Goal: Task Accomplishment & Management: Manage account settings

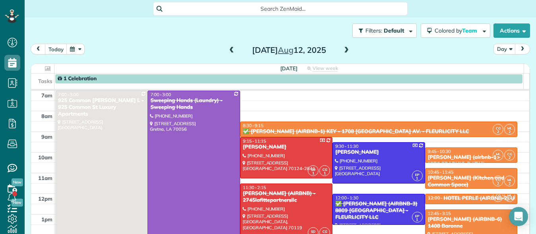
scroll to position [4, 4]
click at [342, 51] on span at bounding box center [346, 50] width 9 height 7
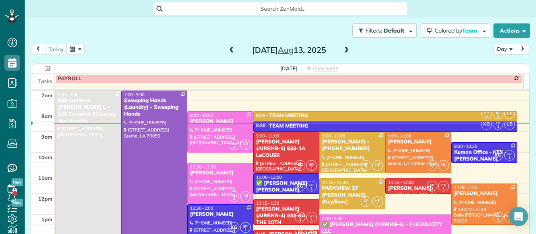
click at [342, 51] on span at bounding box center [346, 50] width 9 height 7
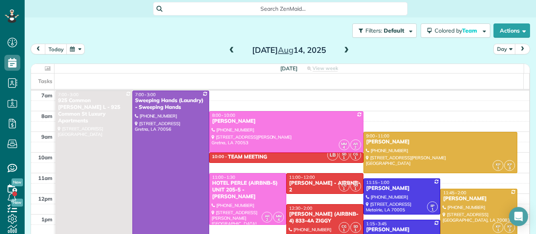
click at [342, 51] on span at bounding box center [346, 50] width 9 height 7
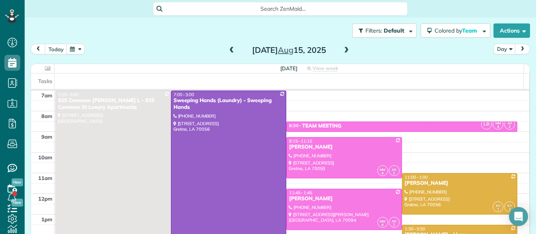
click at [231, 53] on span at bounding box center [231, 50] width 9 height 7
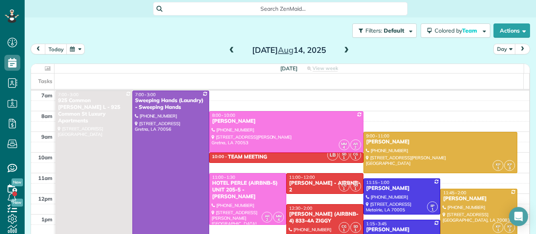
click at [231, 53] on span at bounding box center [231, 50] width 9 height 7
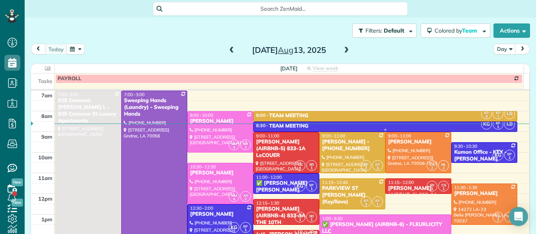
click at [338, 127] on div "8:30 - 9:00 TEAM MEETING" at bounding box center [385, 126] width 259 height 7
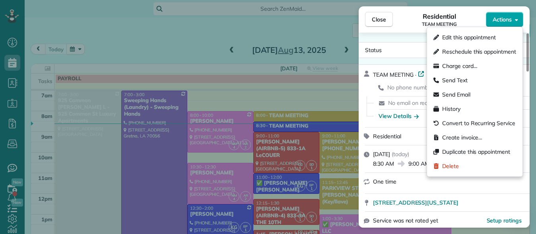
click at [516, 22] on icon "button" at bounding box center [516, 20] width 3 height 6
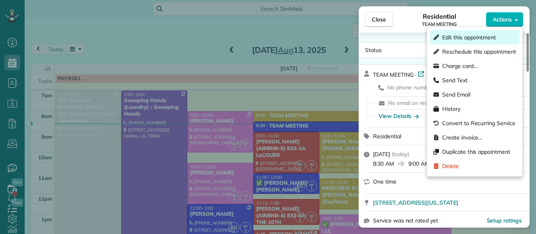
click at [480, 37] on span "Edit this appointment" at bounding box center [469, 37] width 54 height 8
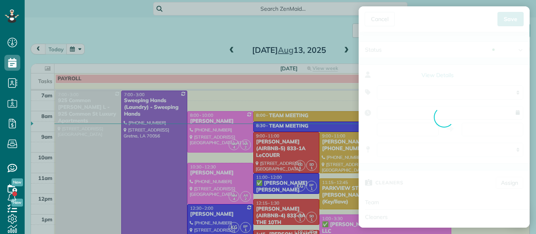
type input "**********"
type input "*****"
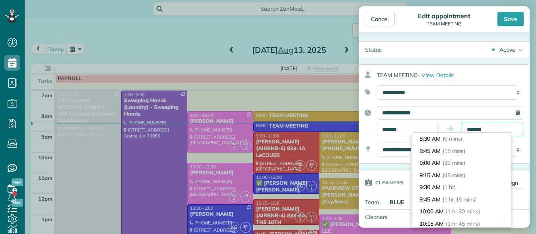
click at [490, 133] on body "Dashboard Scheduling Calendar View List View Dispatch View - Weekly scheduling …" at bounding box center [268, 117] width 536 height 234
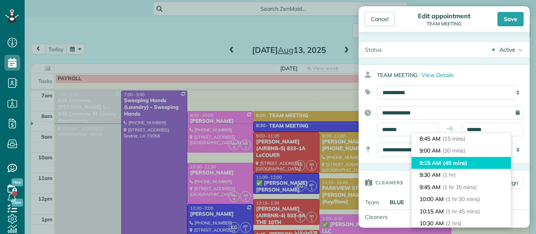
type input "*******"
click at [455, 161] on span "(45 mins)" at bounding box center [455, 162] width 25 height 7
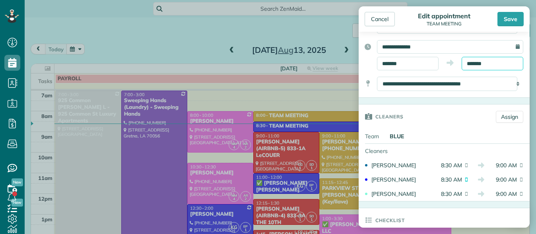
scroll to position [66, 0]
click at [513, 21] on div "Save" at bounding box center [510, 19] width 26 height 14
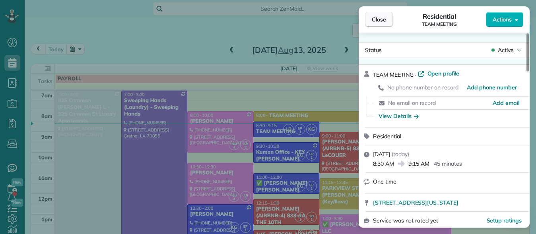
click at [379, 20] on span "Close" at bounding box center [379, 20] width 14 height 8
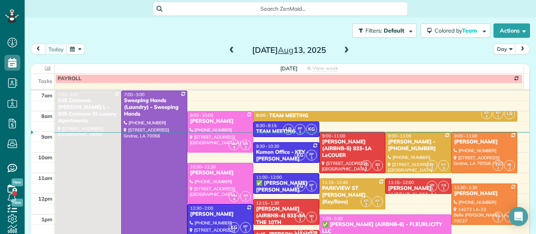
click at [72, 51] on button "button" at bounding box center [75, 49] width 18 height 11
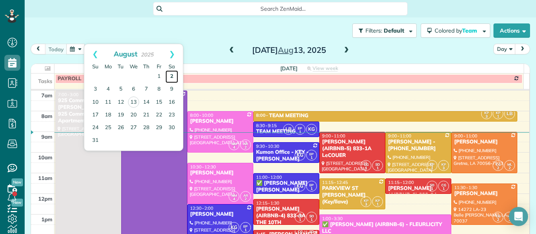
click at [171, 76] on link "2" at bounding box center [171, 76] width 13 height 13
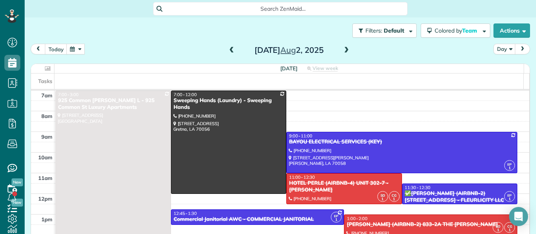
click at [347, 49] on span at bounding box center [346, 50] width 9 height 7
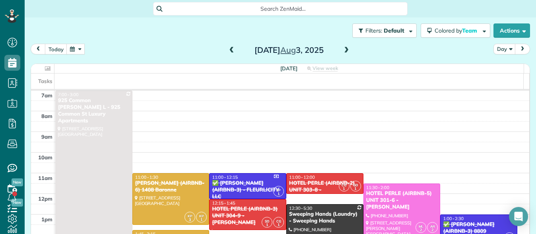
click at [228, 50] on span at bounding box center [231, 50] width 9 height 7
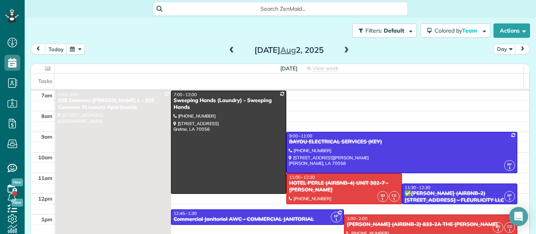
click at [344, 51] on span at bounding box center [346, 50] width 9 height 7
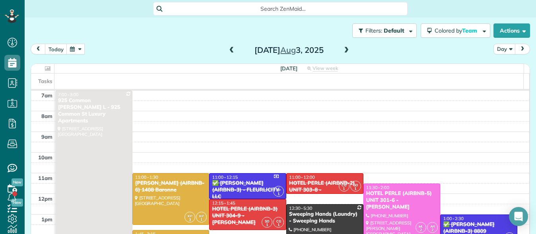
click at [342, 51] on span at bounding box center [346, 50] width 9 height 7
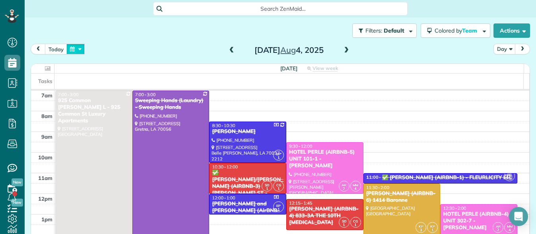
click at [69, 50] on button "button" at bounding box center [75, 49] width 18 height 11
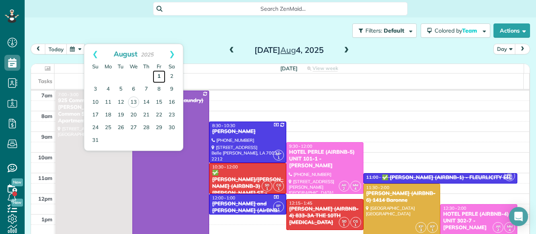
click at [159, 77] on link "1" at bounding box center [159, 76] width 13 height 13
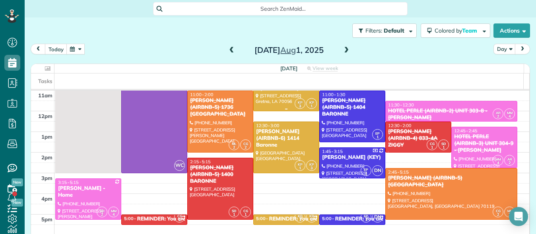
scroll to position [83, 0]
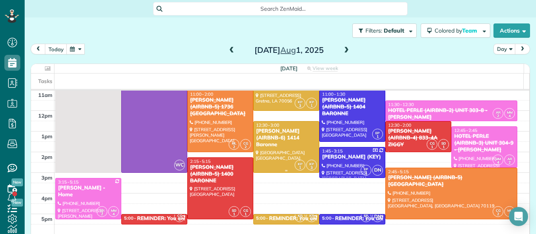
click at [293, 148] on div at bounding box center [286, 147] width 65 height 51
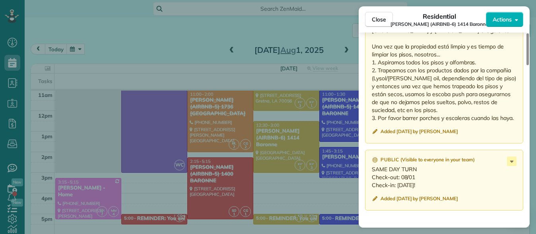
scroll to position [777, 0]
click at [381, 13] on button "Close" at bounding box center [379, 19] width 28 height 15
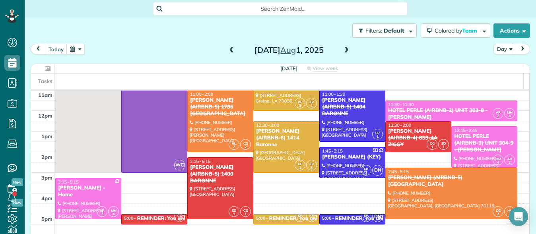
click at [344, 50] on span at bounding box center [346, 50] width 9 height 7
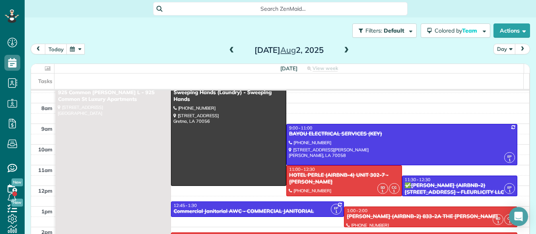
scroll to position [3, 0]
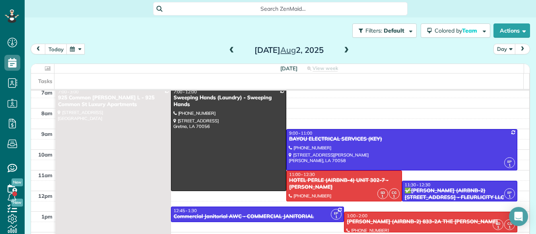
click at [344, 54] on span at bounding box center [346, 51] width 9 height 12
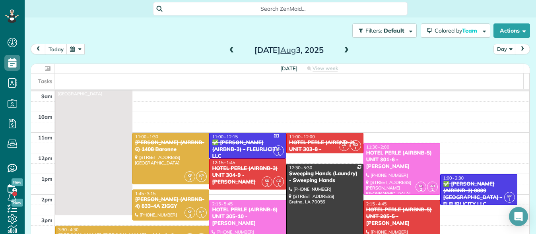
scroll to position [9, 0]
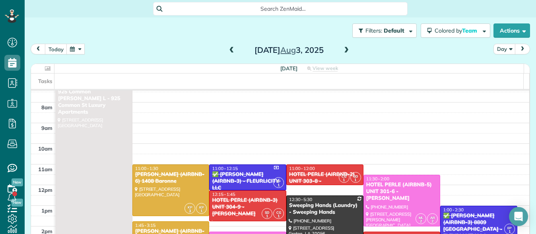
click at [342, 47] on span at bounding box center [346, 50] width 9 height 7
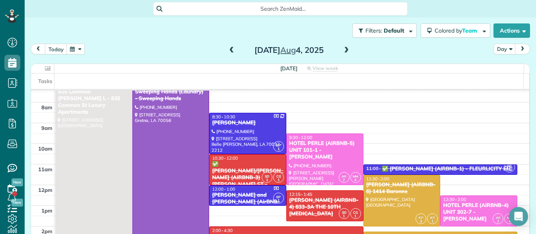
click at [343, 49] on span at bounding box center [346, 50] width 9 height 7
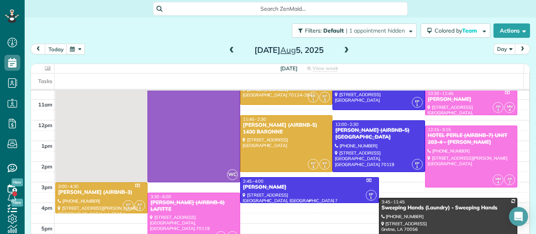
scroll to position [0, 0]
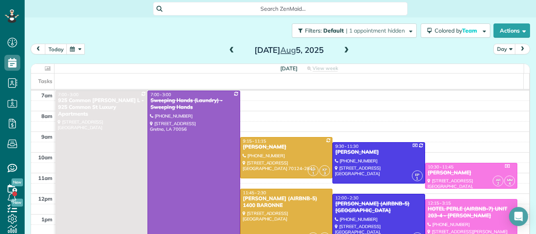
click at [343, 49] on span at bounding box center [346, 50] width 9 height 7
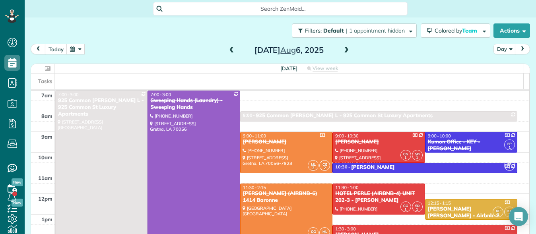
click at [342, 51] on span at bounding box center [346, 50] width 9 height 7
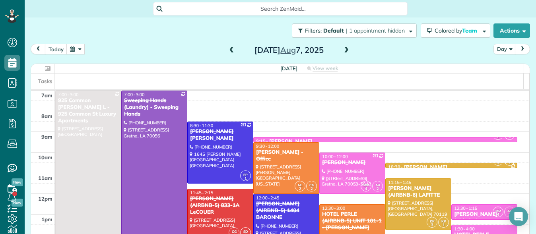
click at [345, 50] on span at bounding box center [346, 50] width 9 height 7
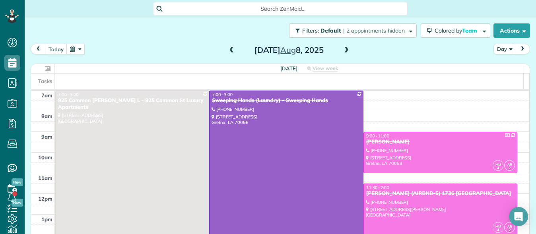
click at [343, 50] on span at bounding box center [346, 50] width 9 height 7
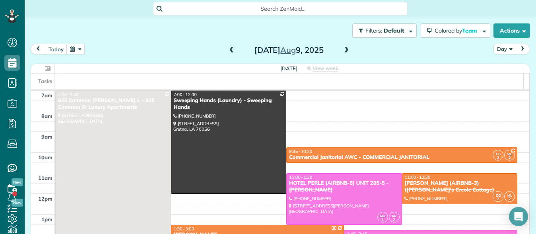
scroll to position [1, 0]
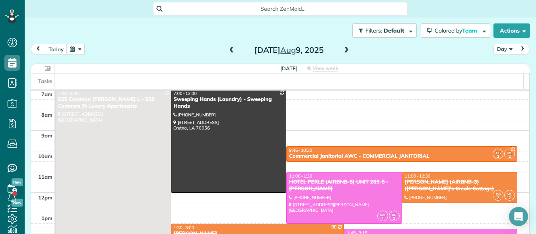
click at [345, 50] on span at bounding box center [346, 50] width 9 height 7
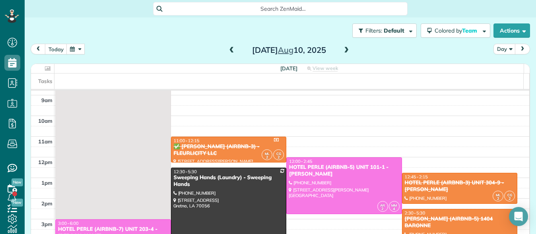
scroll to position [0, 0]
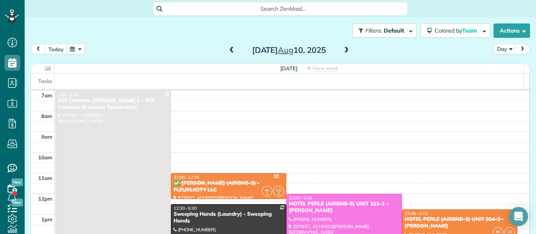
click at [342, 55] on span at bounding box center [346, 51] width 9 height 12
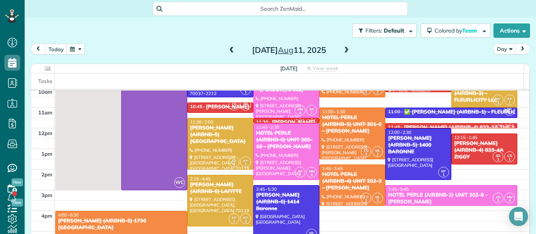
scroll to position [66, 0]
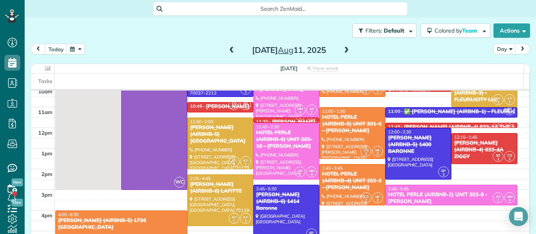
click at [344, 48] on span at bounding box center [346, 50] width 9 height 7
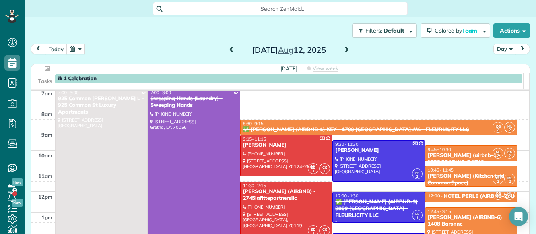
scroll to position [0, 0]
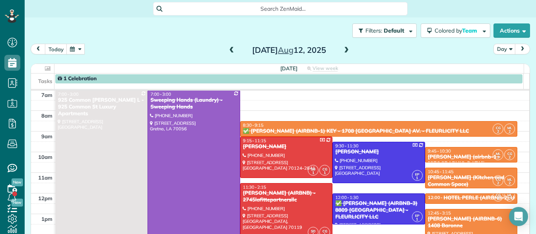
click at [342, 46] on span at bounding box center [346, 51] width 9 height 12
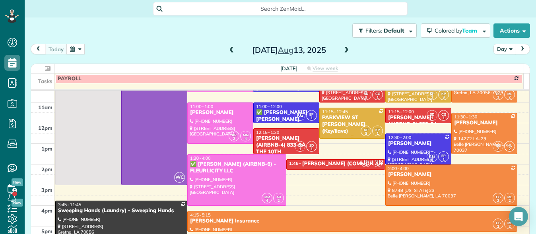
scroll to position [0, 0]
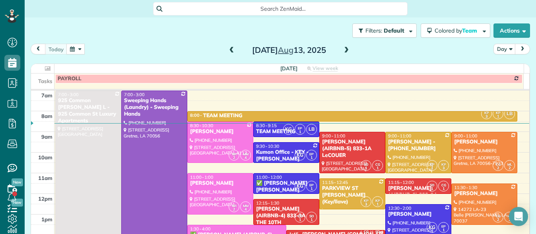
click at [230, 49] on span at bounding box center [231, 50] width 9 height 7
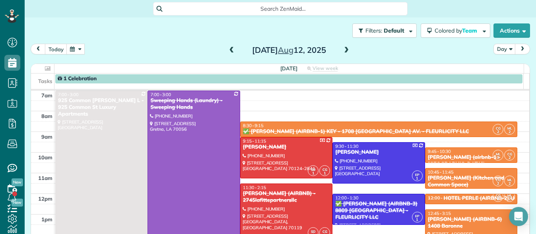
click at [342, 50] on span at bounding box center [346, 50] width 9 height 7
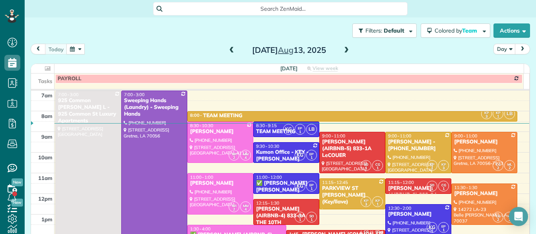
click at [342, 50] on span at bounding box center [346, 50] width 9 height 7
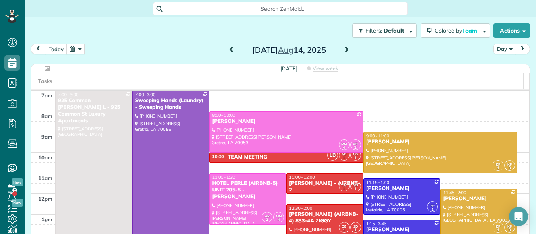
click at [228, 53] on span at bounding box center [231, 50] width 9 height 7
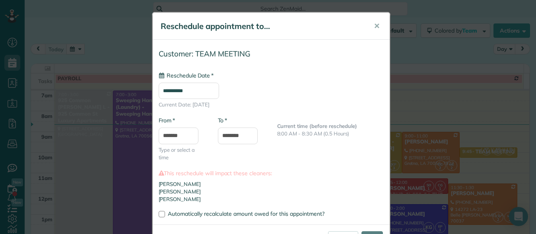
type input "**********"
click at [375, 25] on span "✕" at bounding box center [377, 25] width 6 height 9
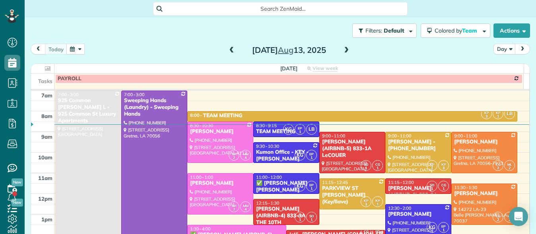
click at [342, 51] on span at bounding box center [346, 50] width 9 height 7
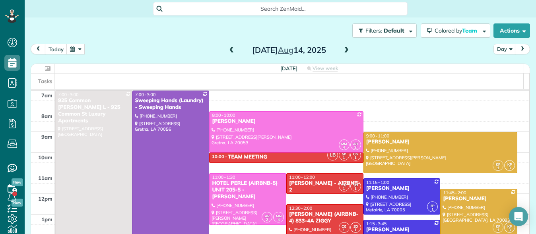
click at [342, 50] on span at bounding box center [346, 50] width 9 height 7
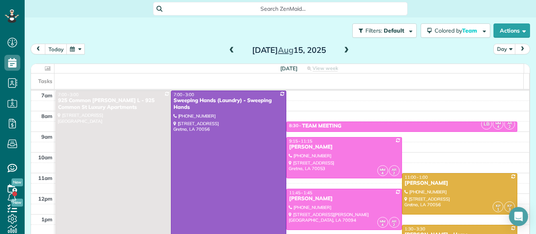
click at [228, 51] on span at bounding box center [231, 50] width 9 height 7
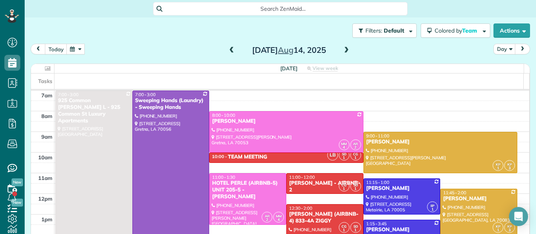
click at [228, 51] on span at bounding box center [231, 50] width 9 height 7
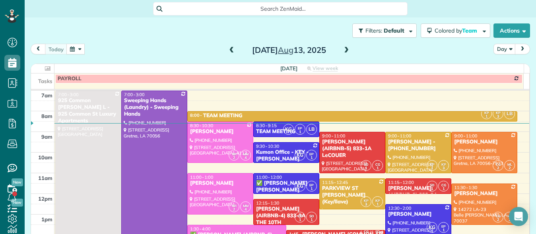
click at [228, 51] on span at bounding box center [231, 50] width 9 height 7
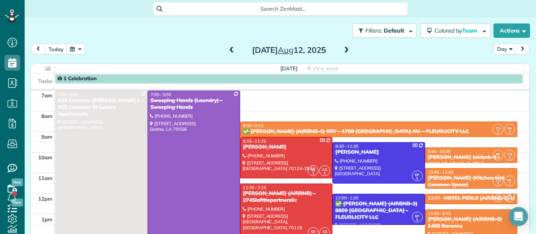
click at [228, 51] on span at bounding box center [231, 50] width 9 height 7
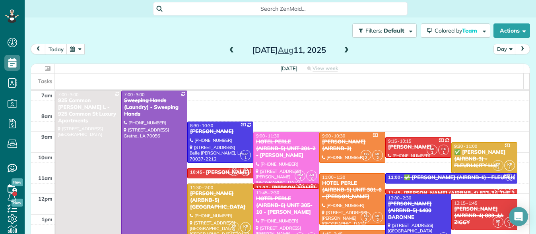
click at [342, 51] on span at bounding box center [346, 50] width 9 height 7
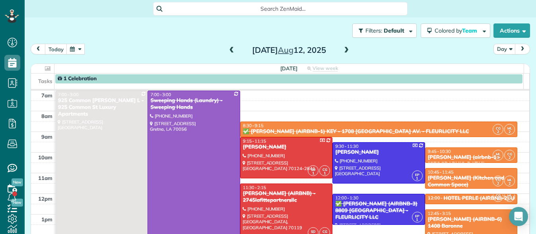
click at [345, 52] on span at bounding box center [346, 50] width 9 height 7
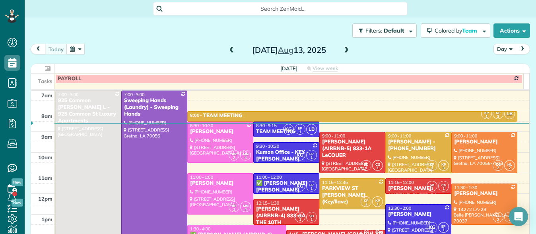
click at [345, 46] on span at bounding box center [346, 51] width 9 height 12
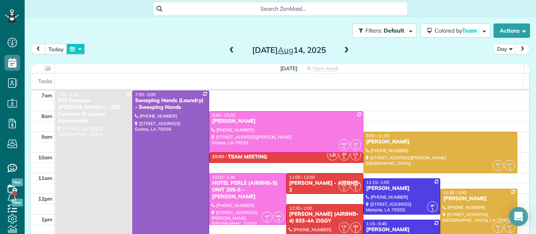
click at [73, 50] on button "button" at bounding box center [75, 49] width 18 height 11
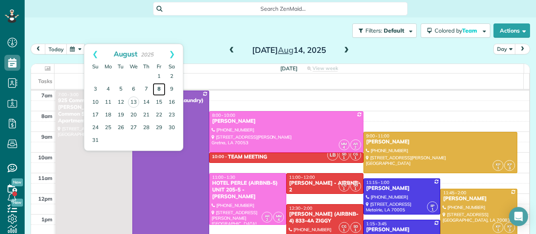
click at [158, 91] on link "8" at bounding box center [159, 89] width 13 height 13
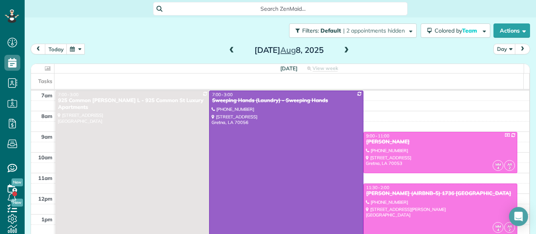
click at [344, 51] on span at bounding box center [346, 50] width 9 height 7
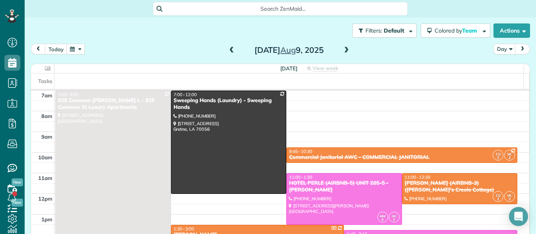
click at [342, 52] on span at bounding box center [346, 50] width 9 height 7
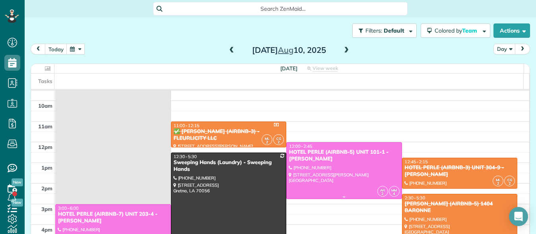
scroll to position [52, 0]
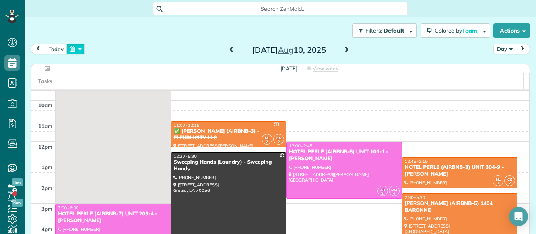
click at [72, 51] on button "button" at bounding box center [75, 49] width 18 height 11
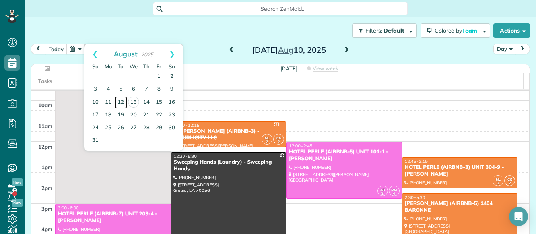
click at [119, 102] on link "12" at bounding box center [121, 102] width 13 height 13
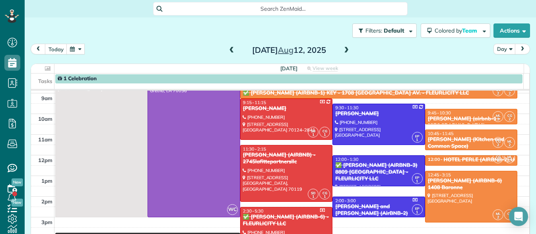
scroll to position [38, 0]
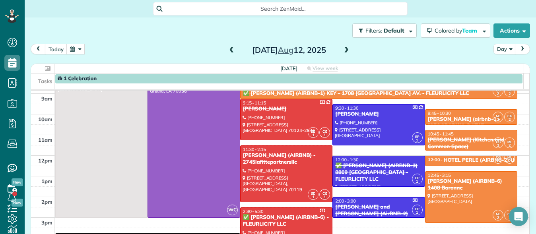
click at [342, 51] on span at bounding box center [346, 50] width 9 height 7
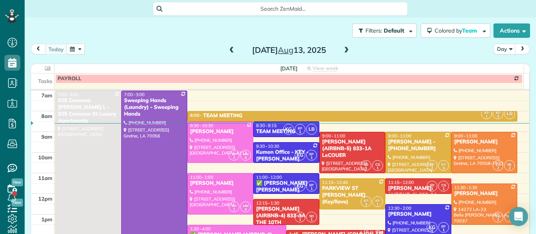
scroll to position [10, 0]
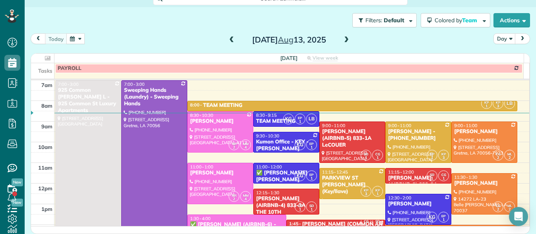
click at [342, 40] on span at bounding box center [346, 40] width 9 height 7
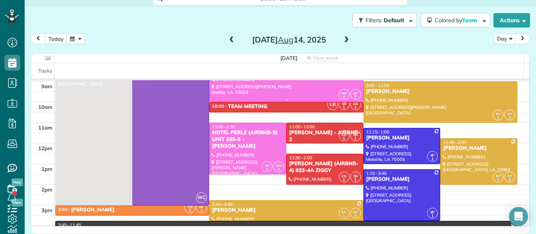
scroll to position [0, 0]
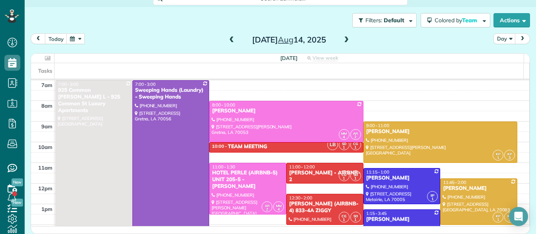
click at [342, 40] on span at bounding box center [346, 40] width 9 height 7
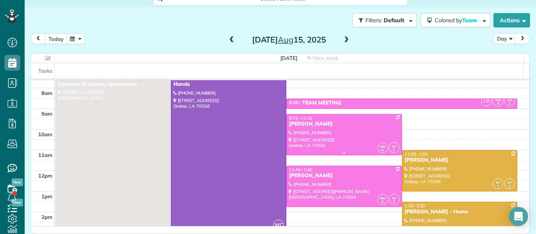
scroll to position [1, 0]
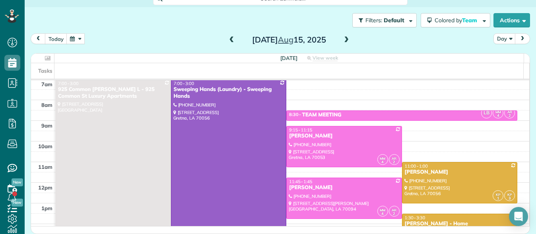
click at [231, 39] on span at bounding box center [231, 40] width 9 height 7
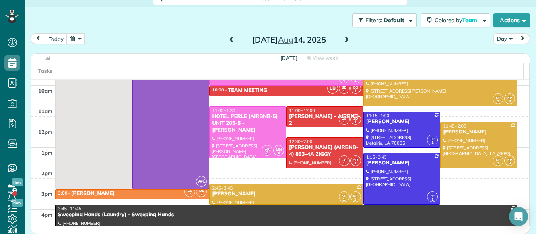
scroll to position [0, 0]
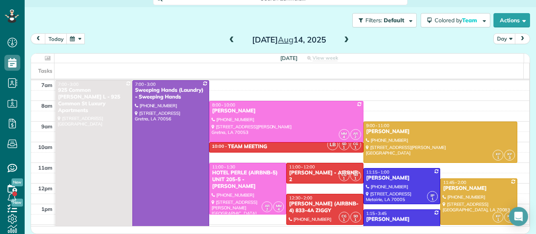
click at [342, 39] on span at bounding box center [346, 40] width 9 height 7
